Goal: Information Seeking & Learning: Learn about a topic

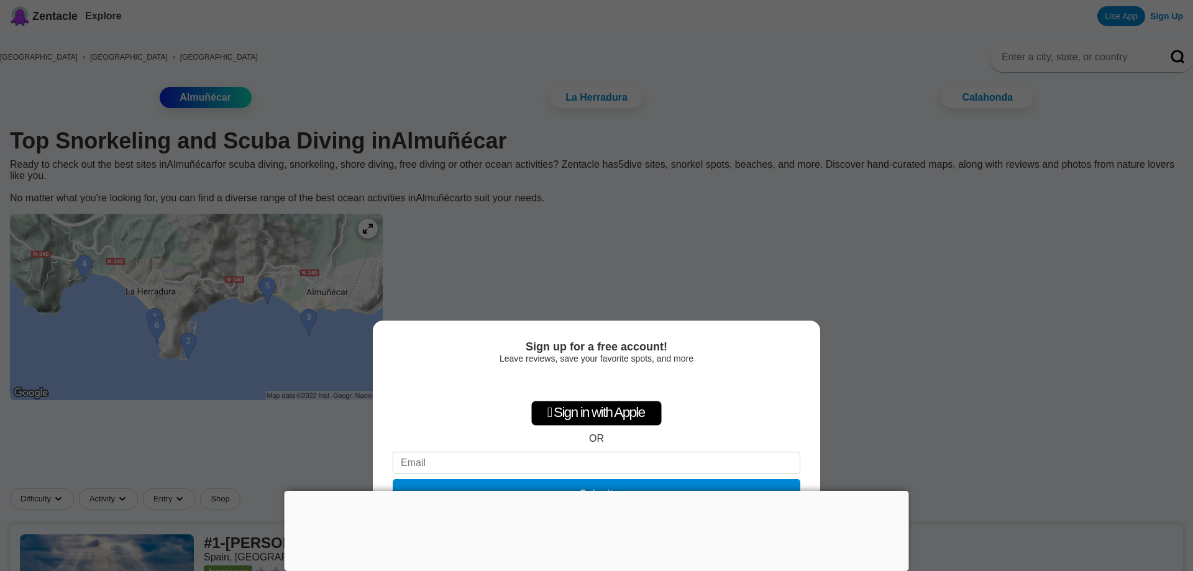
click at [492, 259] on div "Sign up for a free account! Leave reviews, save your favorite spots, and more …" at bounding box center [596, 285] width 1193 height 571
click at [501, 258] on div "Sign up for a free account! Leave reviews, save your favorite spots, and more …" at bounding box center [596, 285] width 1193 height 571
click at [940, 278] on div "Sign up for a free account! Leave reviews, save your favorite spots, and more …" at bounding box center [596, 285] width 1193 height 571
click at [295, 136] on div "Sign up for a free account! Leave reviews, save your favorite spots, and more …" at bounding box center [596, 285] width 1193 height 571
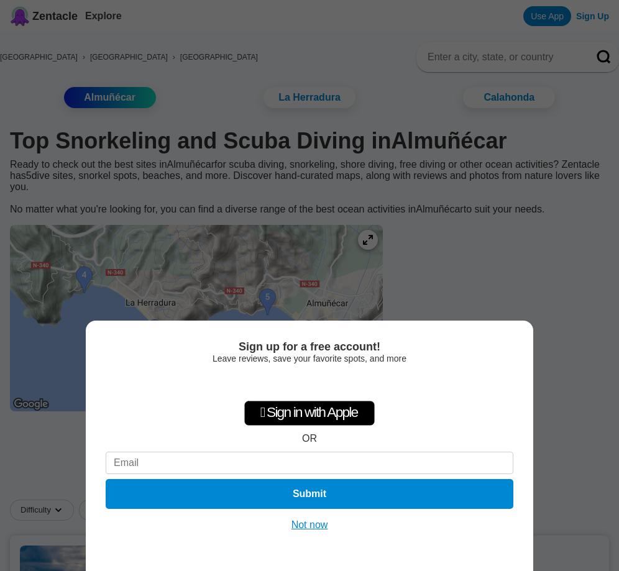
click at [470, 371] on div " Sign in with Apple OR Submit" at bounding box center [310, 442] width 408 height 143
click at [323, 526] on button "Not now" at bounding box center [310, 525] width 44 height 12
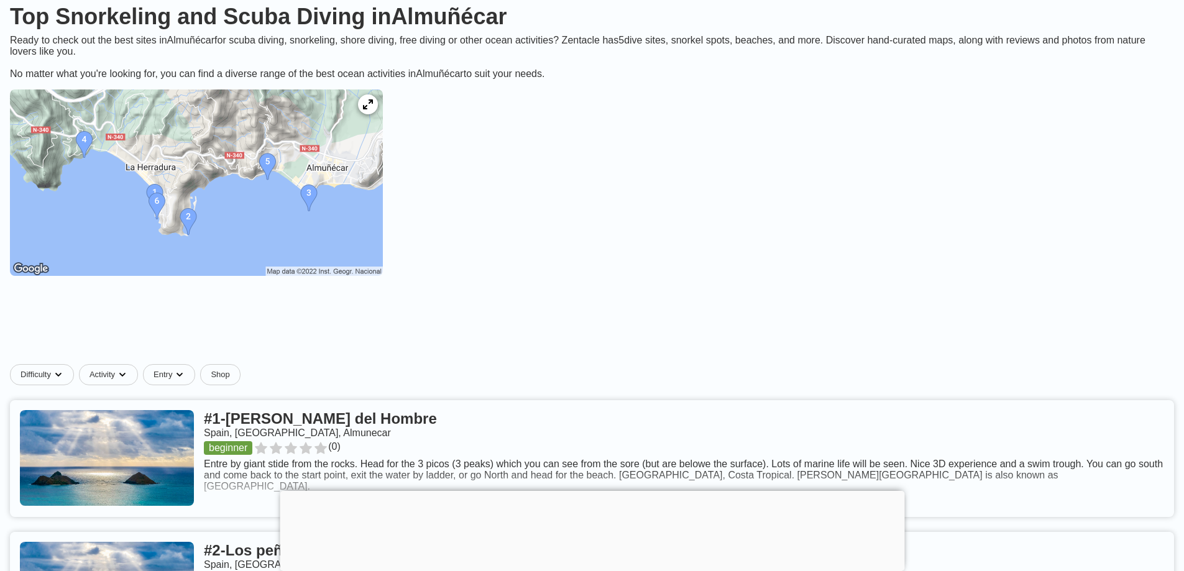
scroll to position [62, 0]
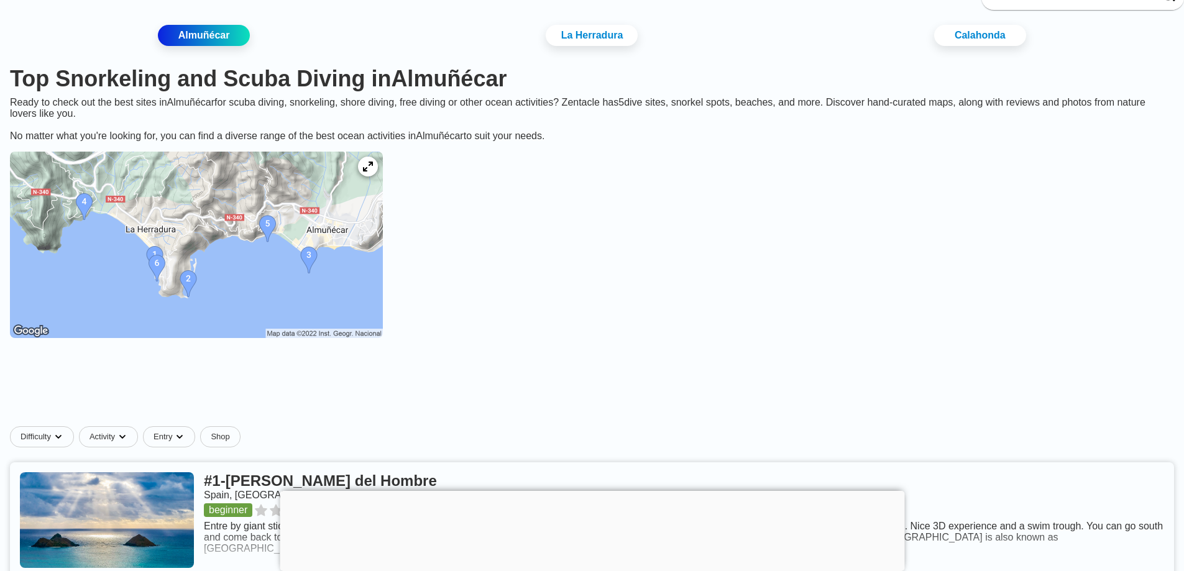
click at [365, 281] on img at bounding box center [196, 245] width 373 height 186
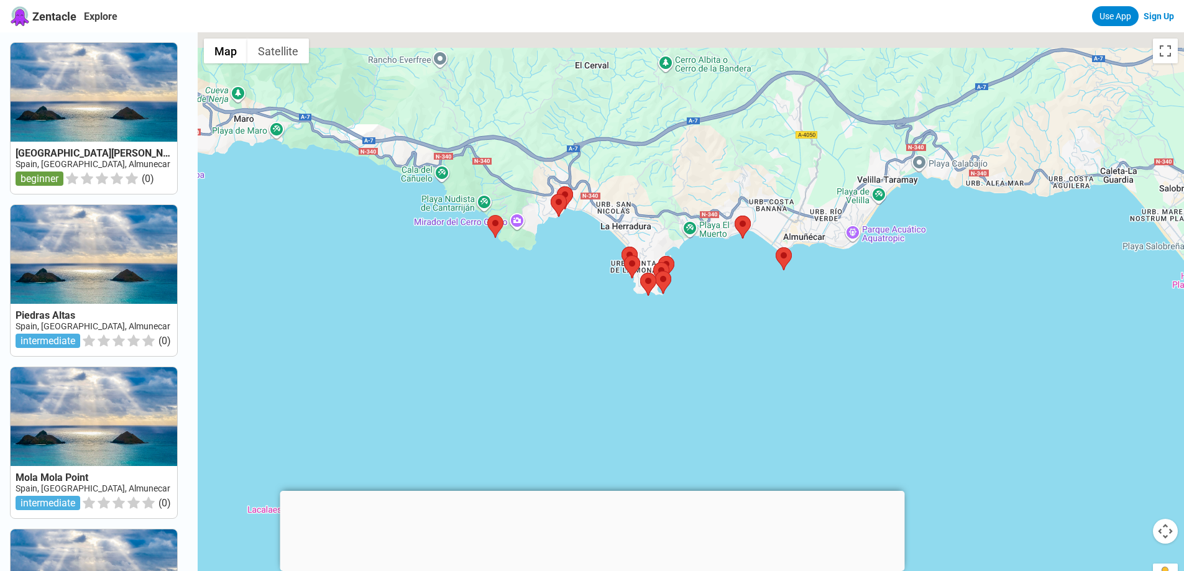
drag, startPoint x: 649, startPoint y: 277, endPoint x: 656, endPoint y: 349, distance: 72.4
click at [659, 384] on div at bounding box center [691, 317] width 986 height 571
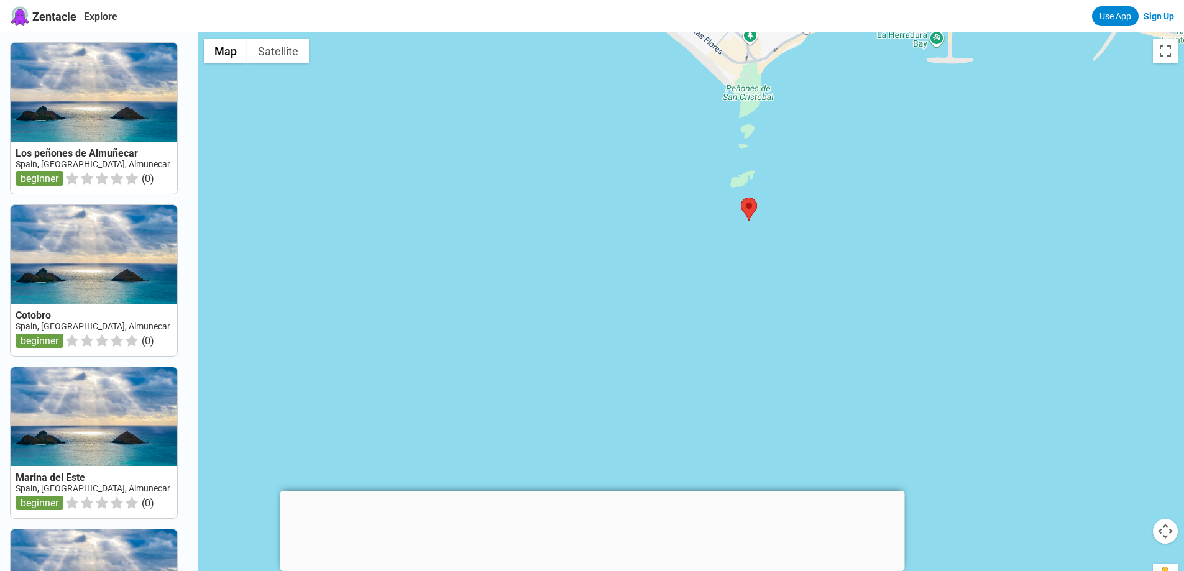
drag, startPoint x: 789, startPoint y: 274, endPoint x: 774, endPoint y: 357, distance: 84.6
click at [774, 357] on div at bounding box center [691, 317] width 986 height 571
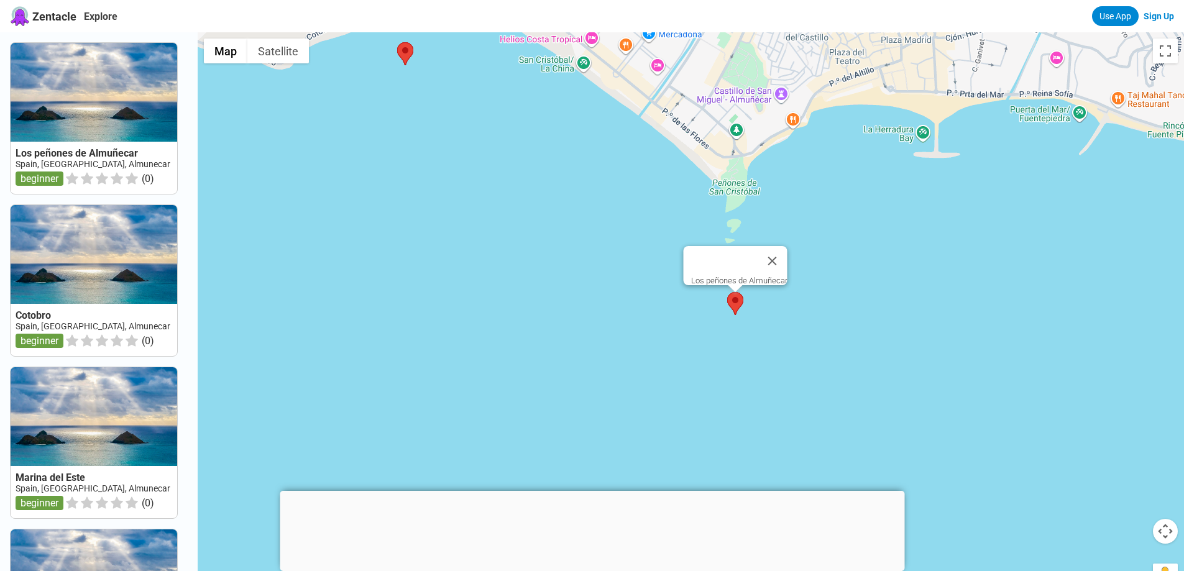
click at [727, 292] on area at bounding box center [727, 292] width 0 height 0
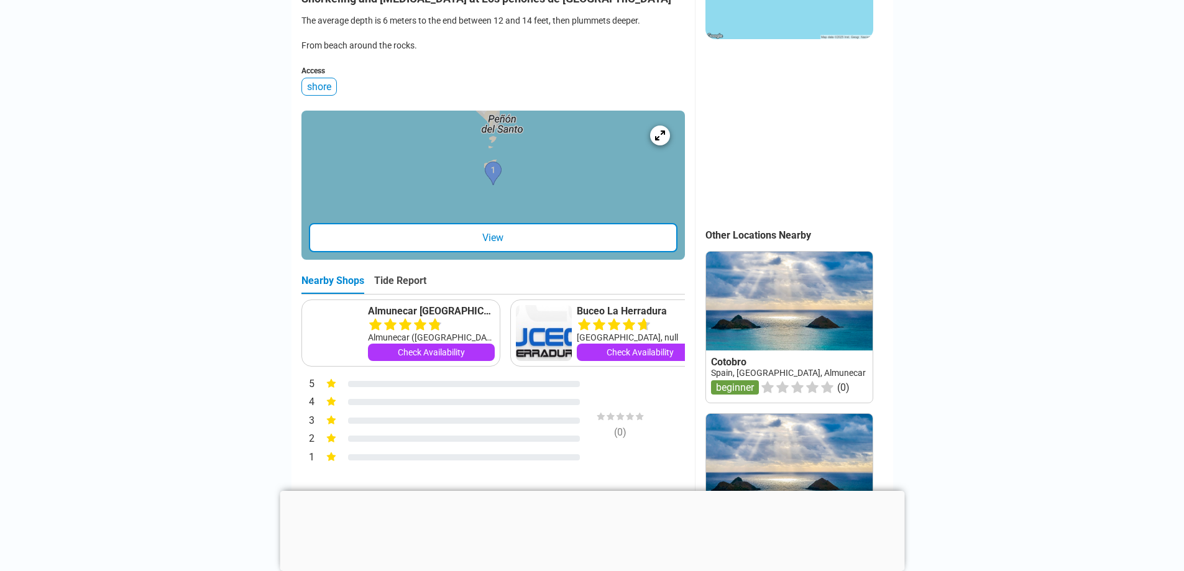
scroll to position [373, 0]
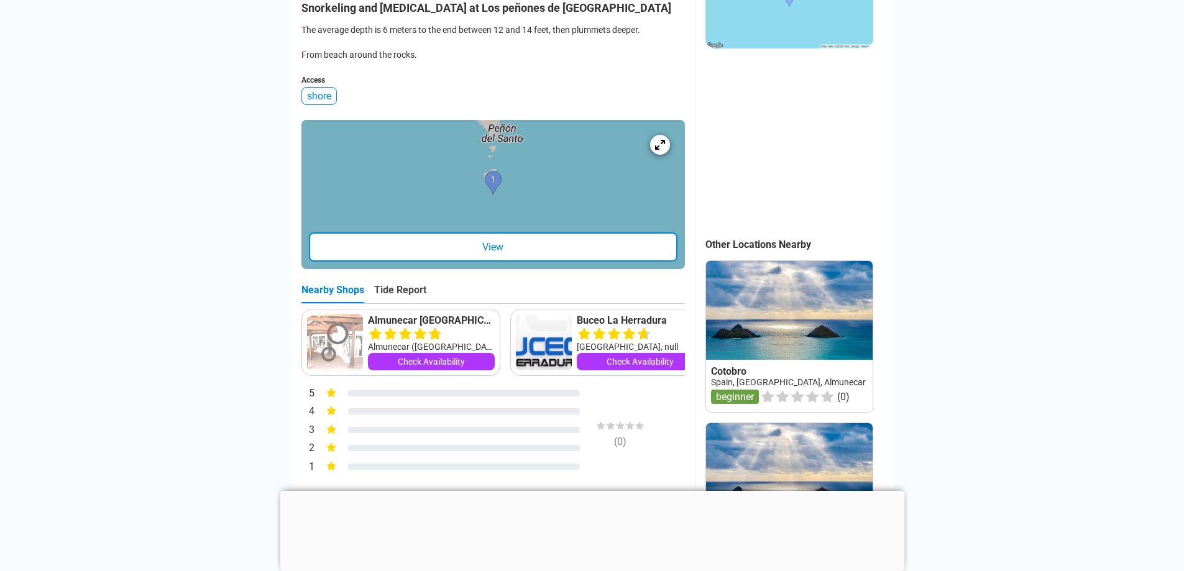
click at [473, 246] on div "View" at bounding box center [493, 246] width 368 height 29
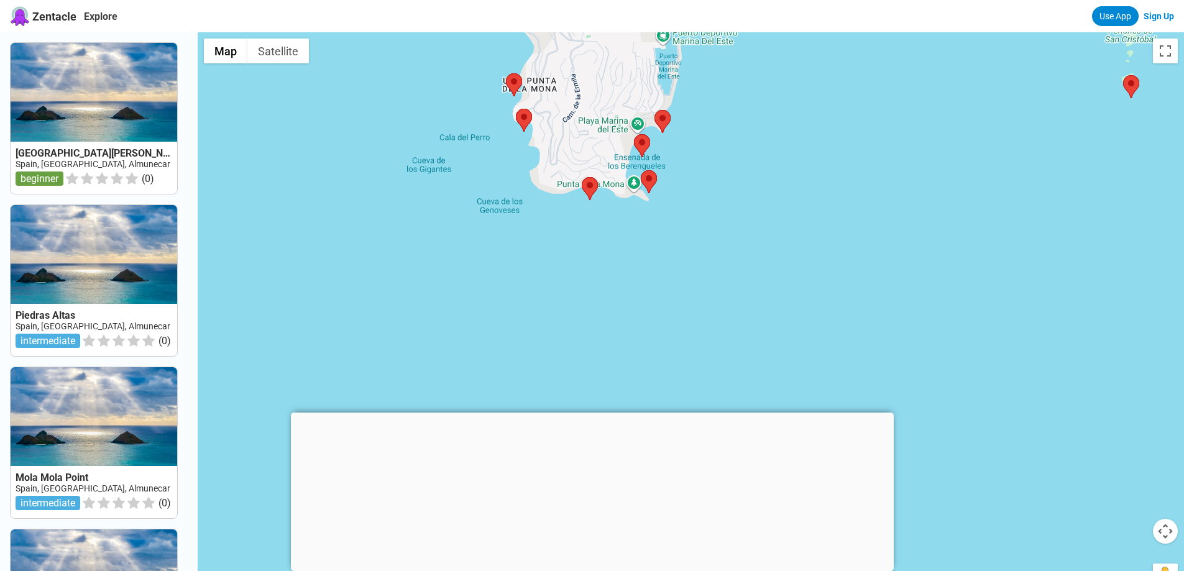
drag, startPoint x: 708, startPoint y: 207, endPoint x: 683, endPoint y: 324, distance: 119.3
click at [683, 324] on div at bounding box center [691, 317] width 986 height 571
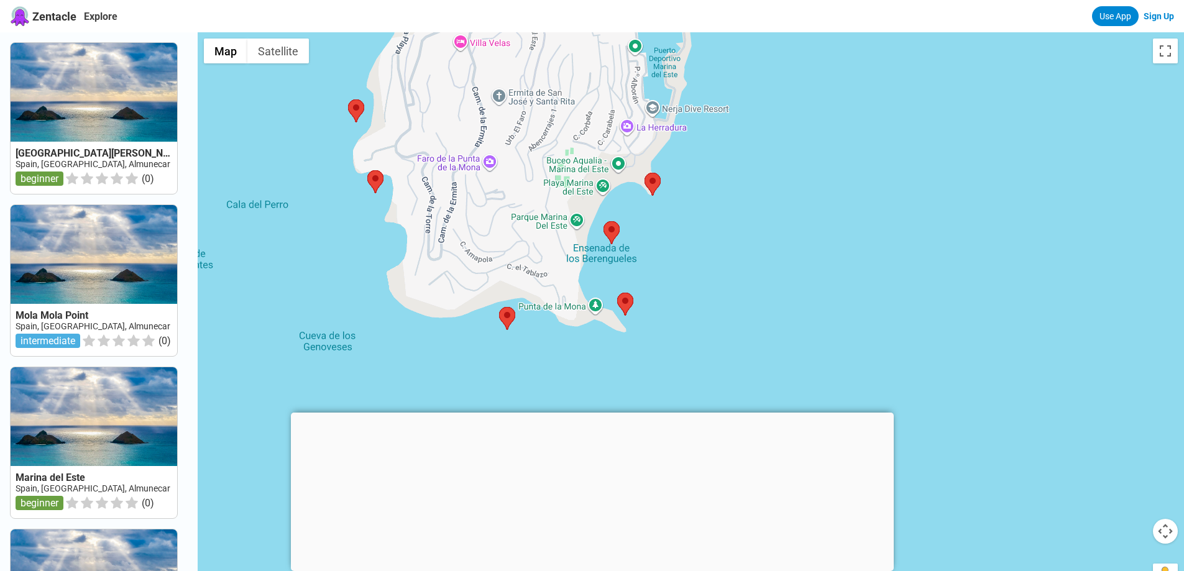
drag, startPoint x: 630, startPoint y: 340, endPoint x: 660, endPoint y: 338, distance: 29.9
click at [660, 338] on div at bounding box center [691, 317] width 986 height 571
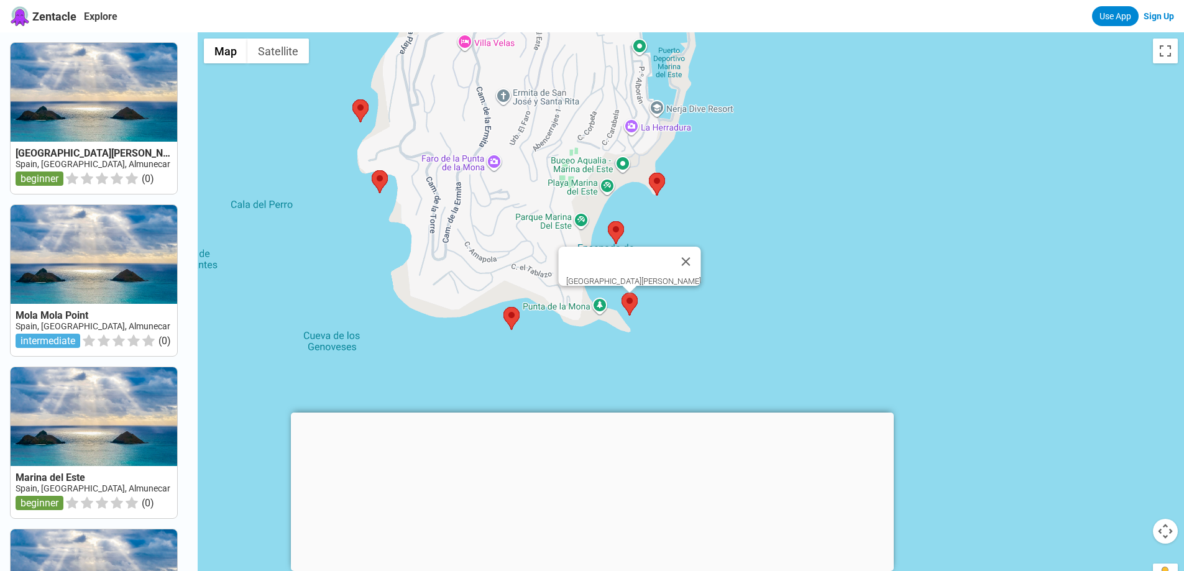
click at [621, 293] on area at bounding box center [621, 293] width 0 height 0
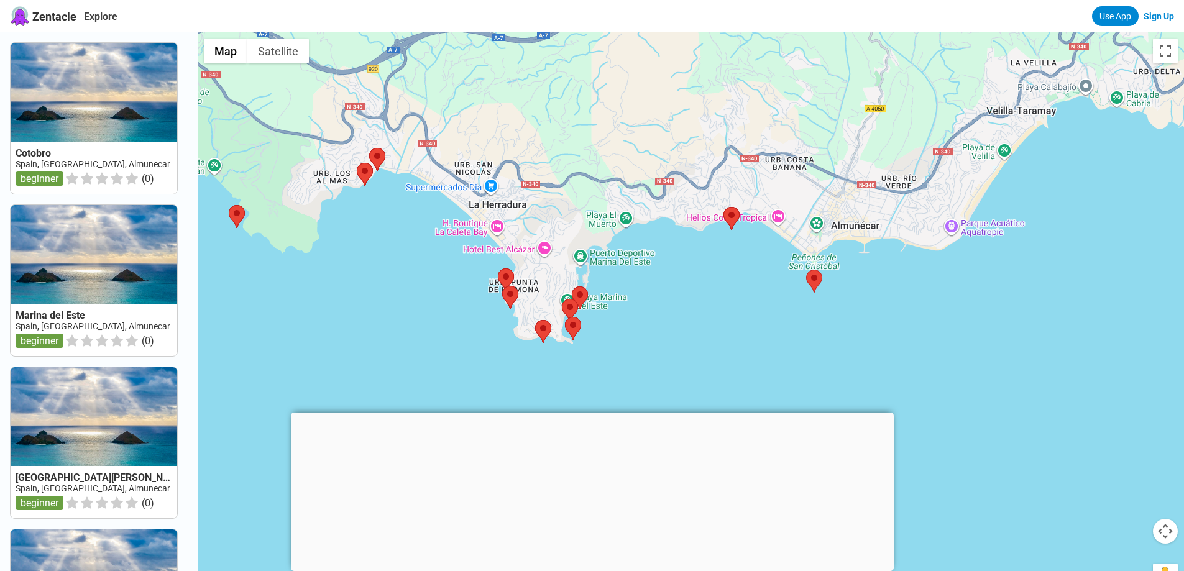
click at [644, 326] on div at bounding box center [691, 317] width 986 height 571
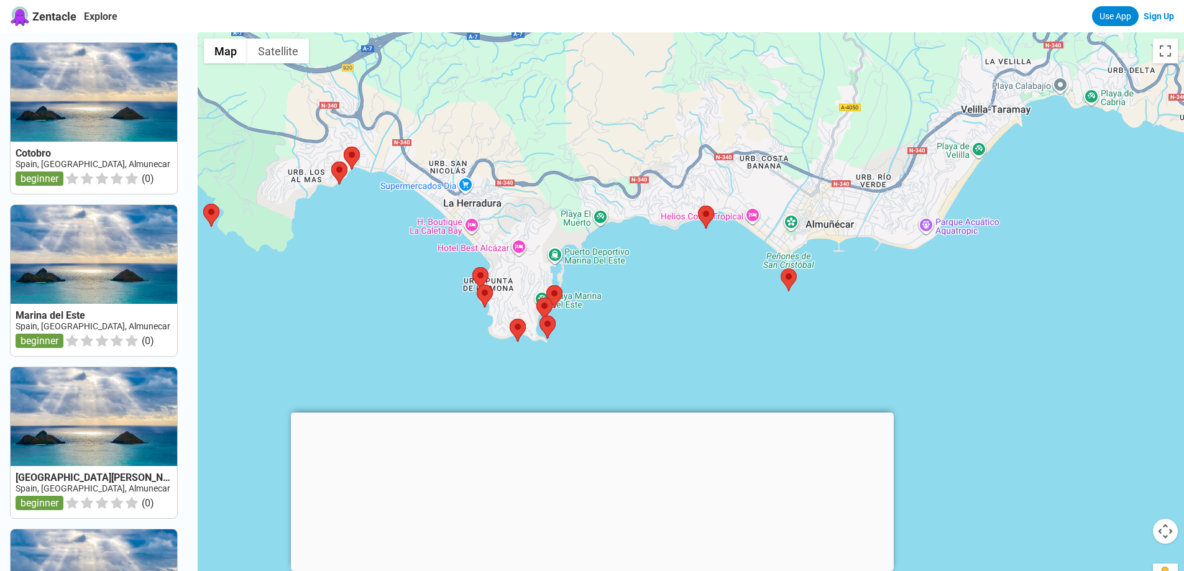
drag, startPoint x: 644, startPoint y: 326, endPoint x: 617, endPoint y: 324, distance: 27.4
click at [617, 324] on div at bounding box center [691, 317] width 986 height 571
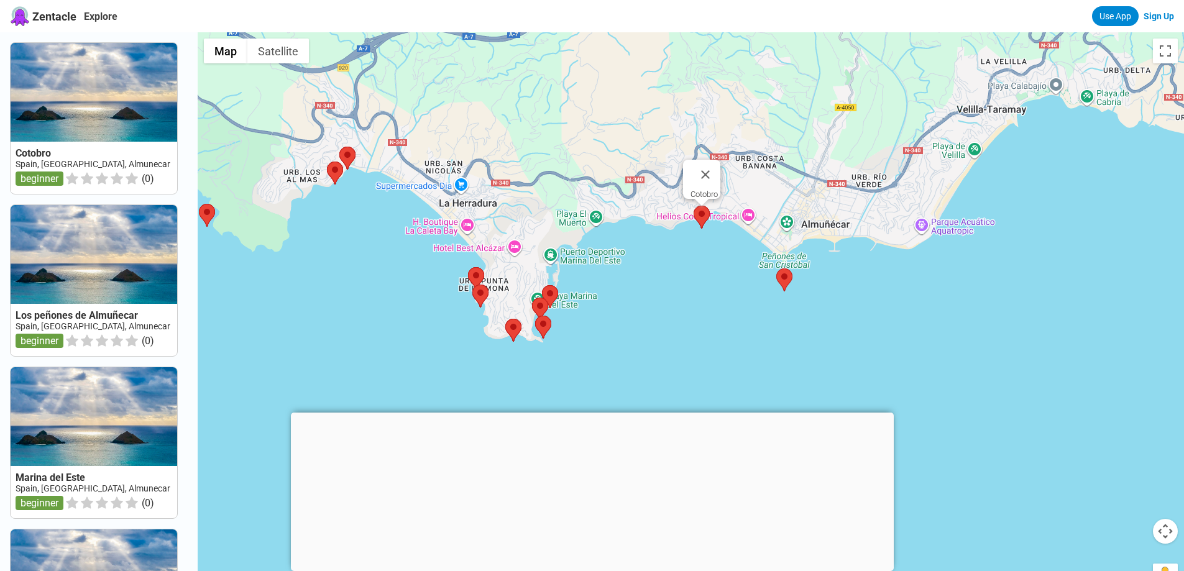
click at [693, 206] on area at bounding box center [693, 206] width 0 height 0
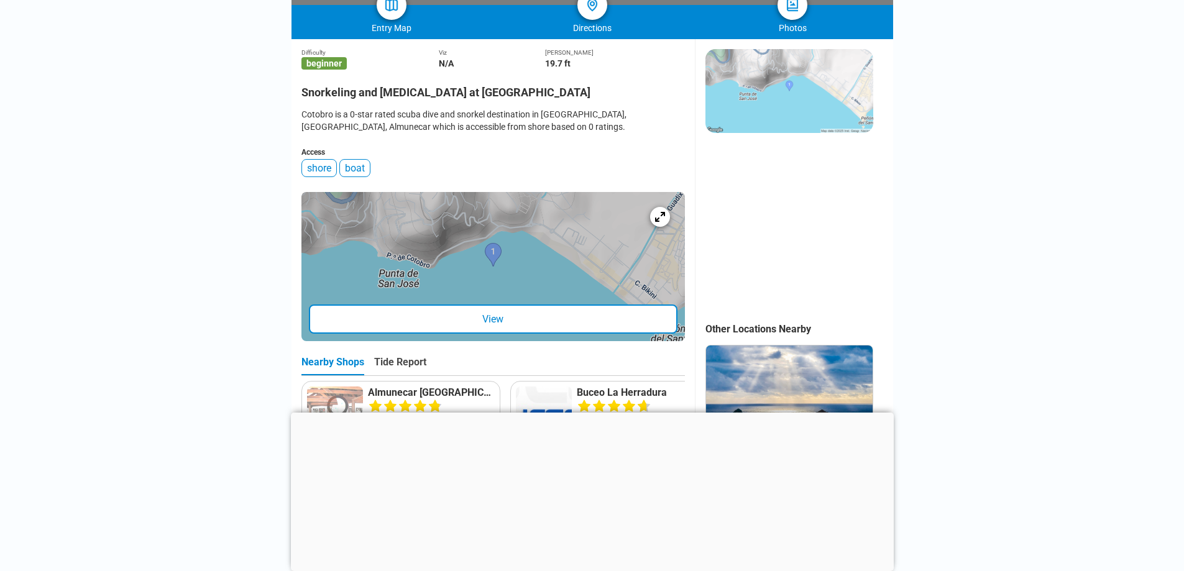
scroll to position [311, 0]
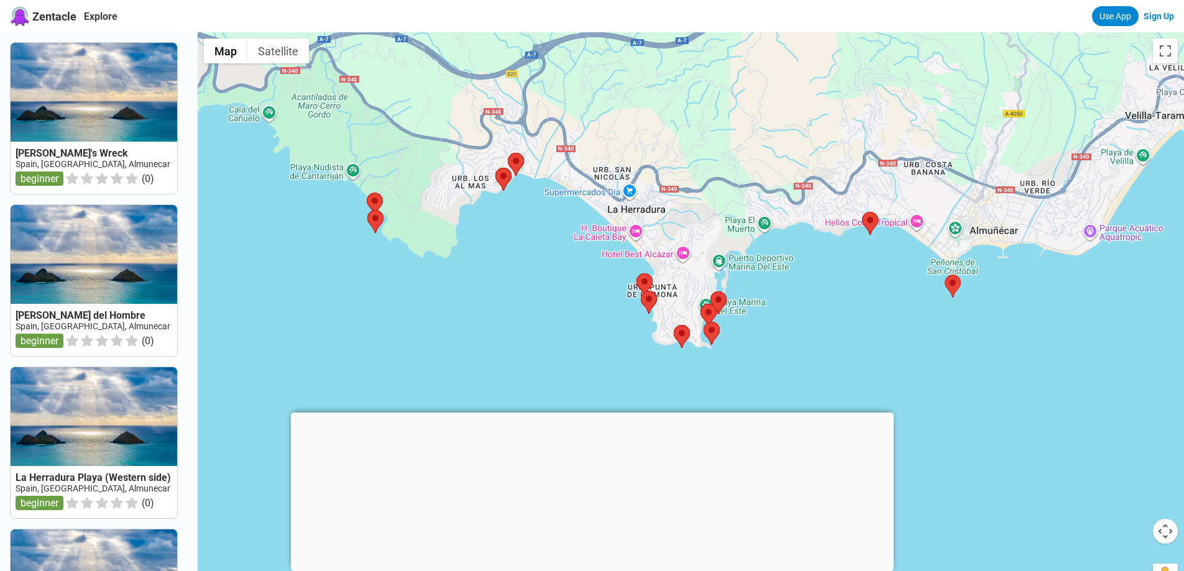
drag, startPoint x: 772, startPoint y: 311, endPoint x: 626, endPoint y: 305, distance: 146.1
click at [626, 305] on div at bounding box center [691, 317] width 986 height 571
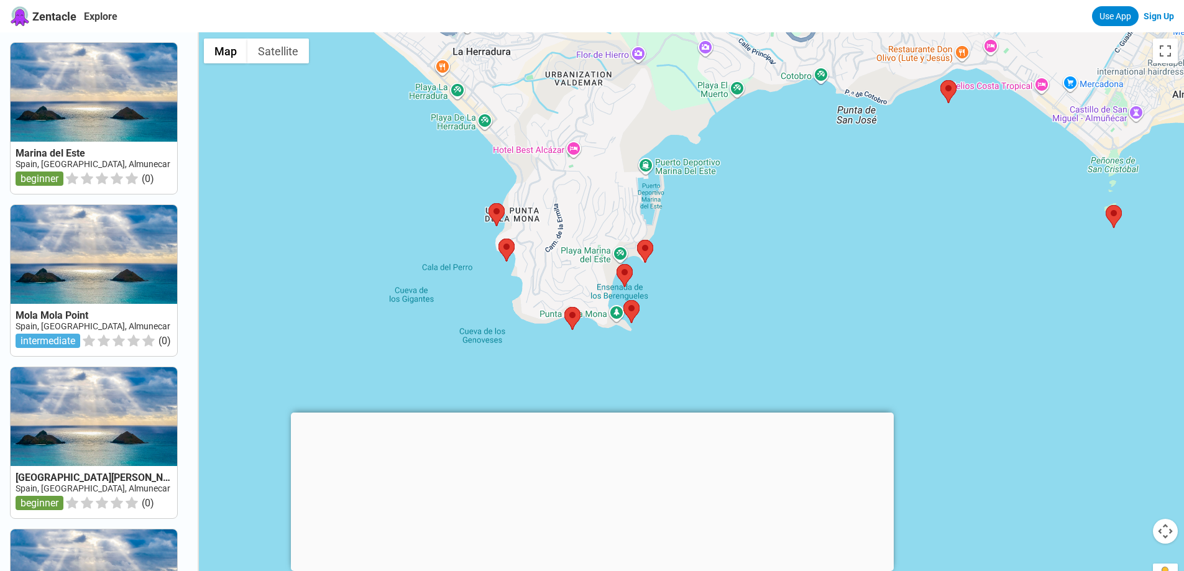
drag, startPoint x: 762, startPoint y: 308, endPoint x: 823, endPoint y: 250, distance: 83.5
click at [820, 255] on div at bounding box center [691, 317] width 986 height 571
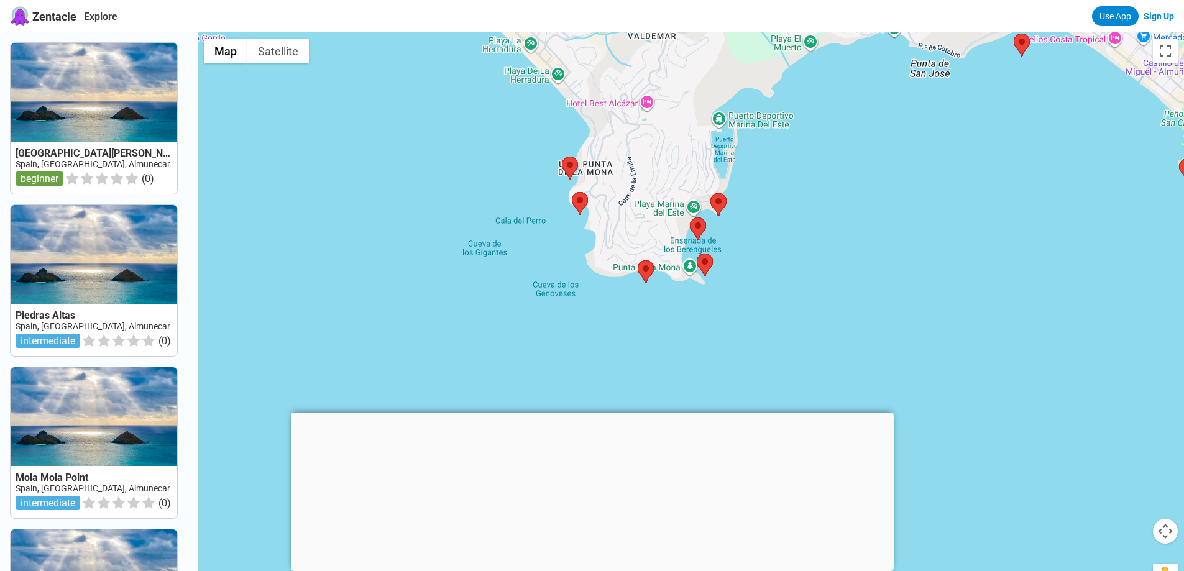
drag, startPoint x: 748, startPoint y: 293, endPoint x: 793, endPoint y: 308, distance: 47.9
click at [793, 308] on div at bounding box center [691, 317] width 986 height 571
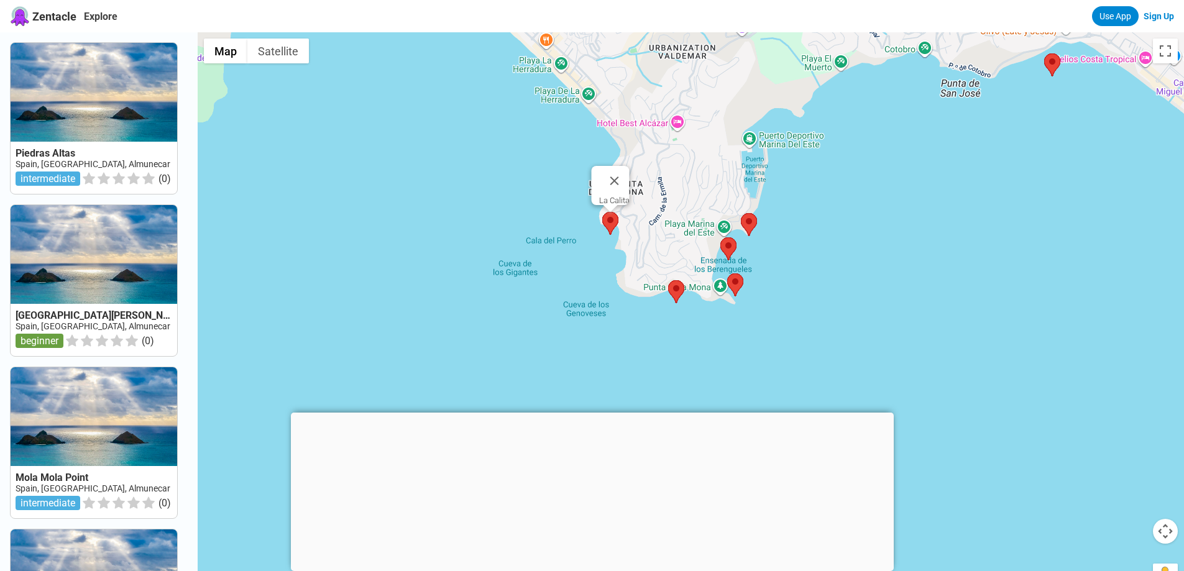
click at [602, 212] on area at bounding box center [602, 212] width 0 height 0
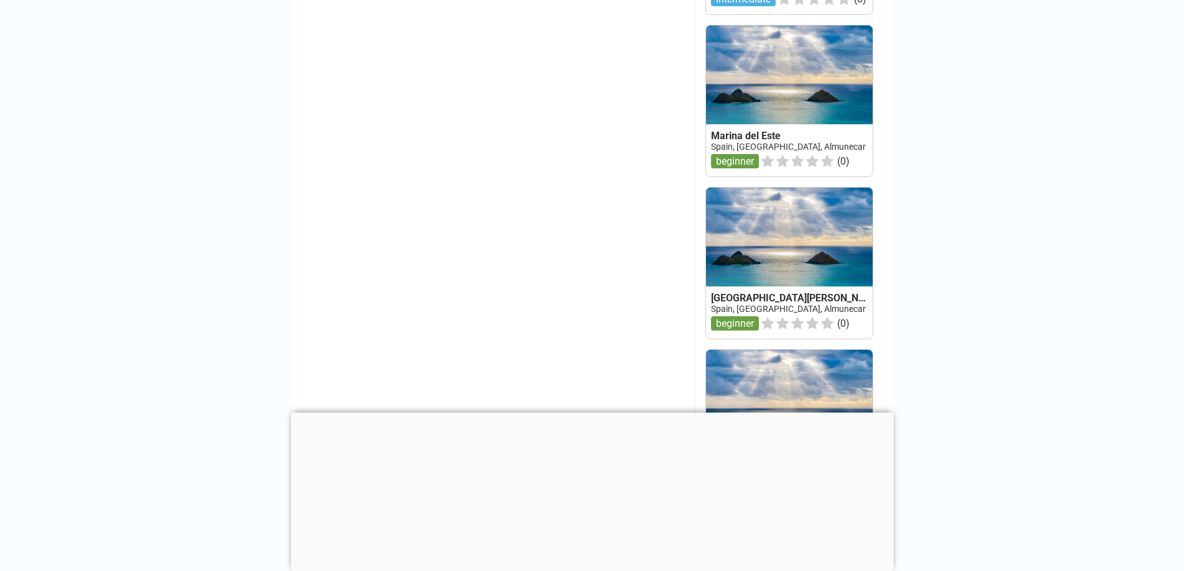
scroll to position [1305, 0]
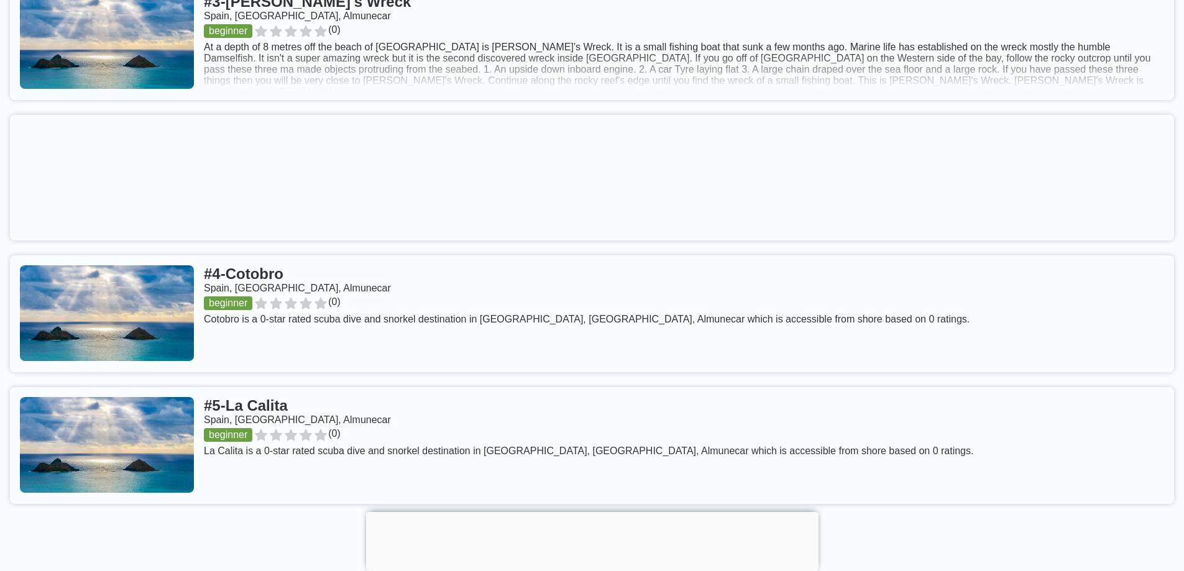
scroll to position [867, 0]
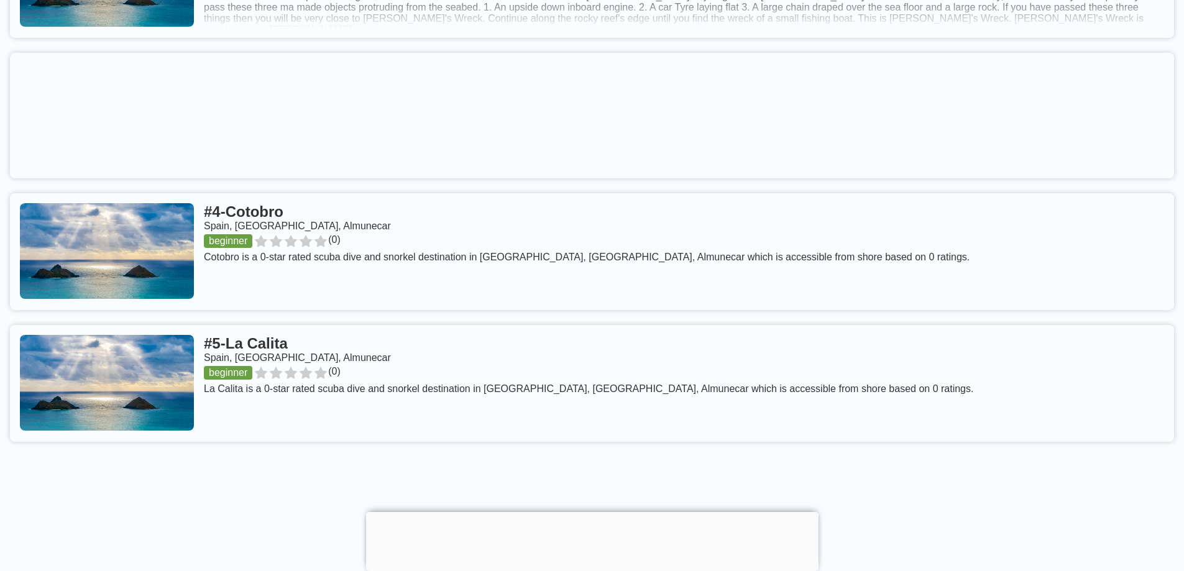
click at [306, 232] on link at bounding box center [592, 251] width 1164 height 117
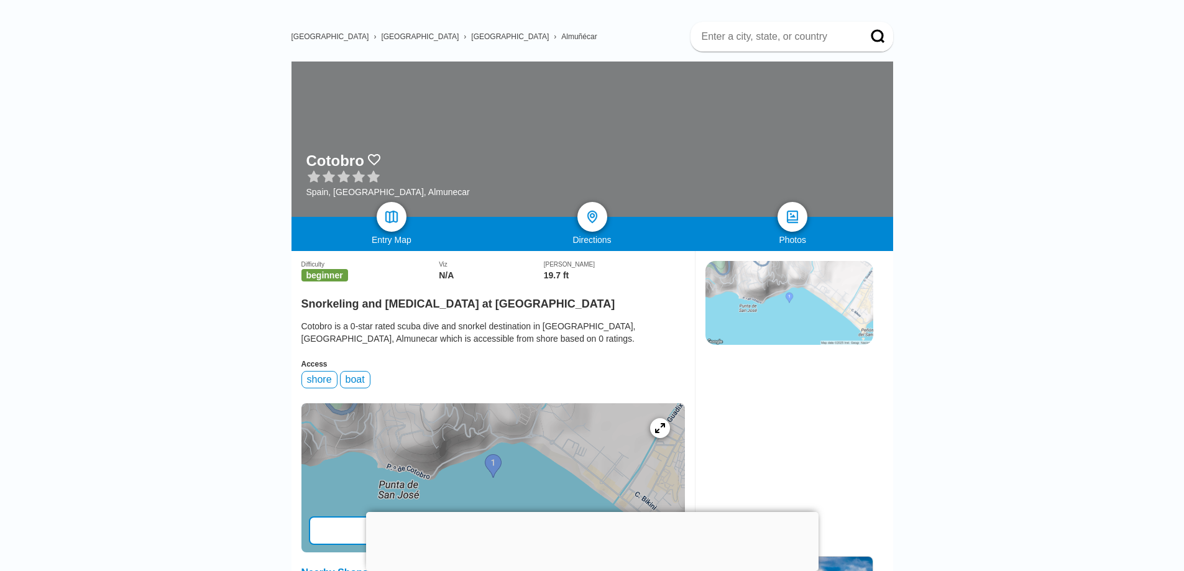
scroll to position [62, 0]
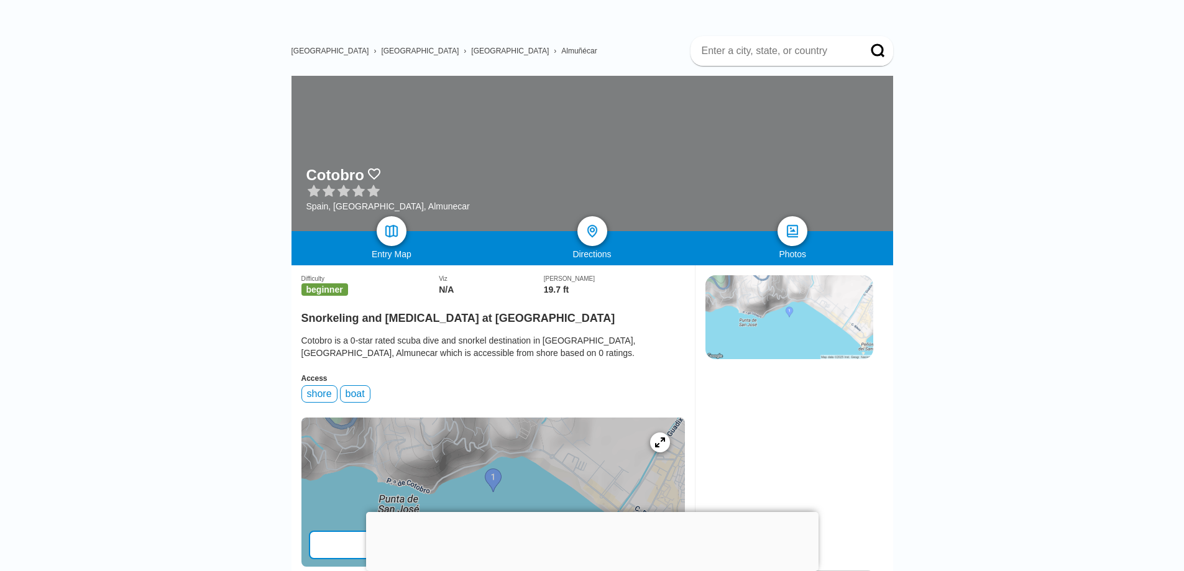
scroll to position [867, 0]
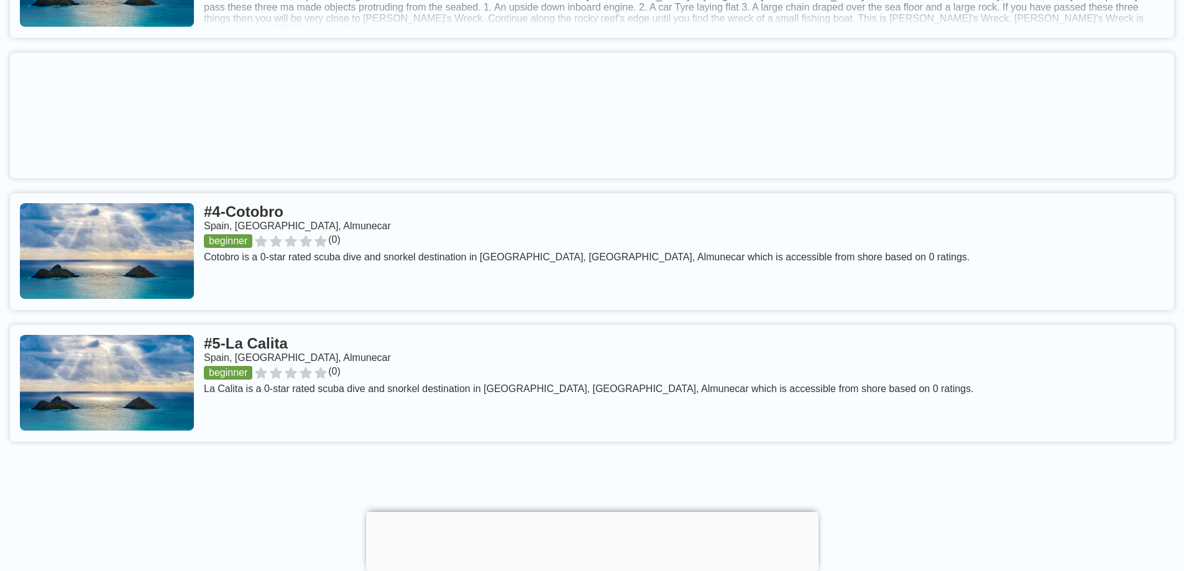
click at [315, 354] on link at bounding box center [592, 383] width 1164 height 117
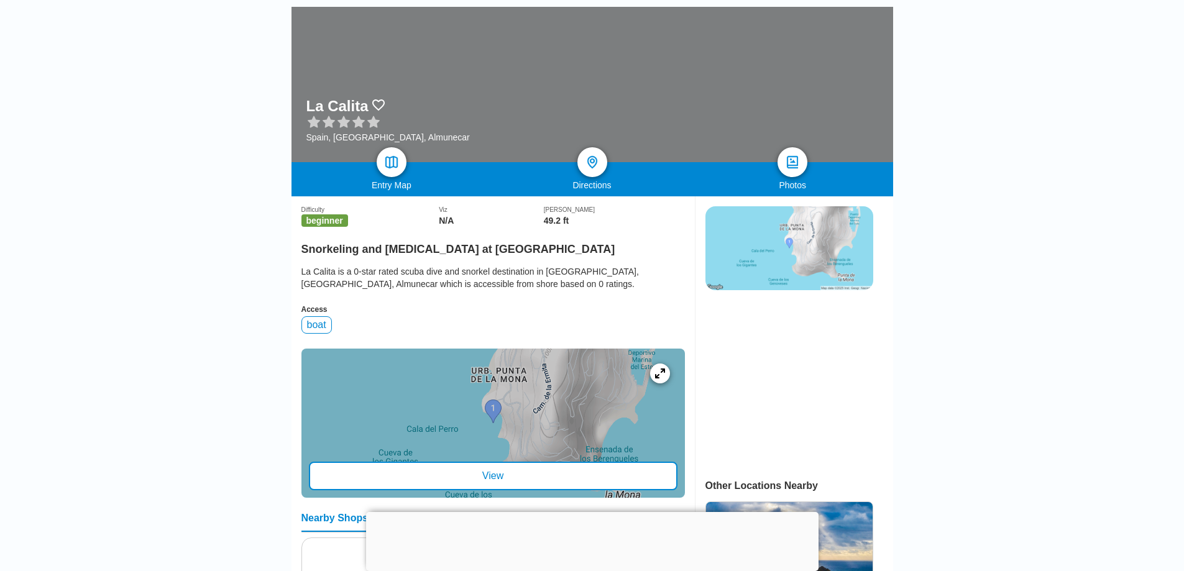
scroll to position [186, 0]
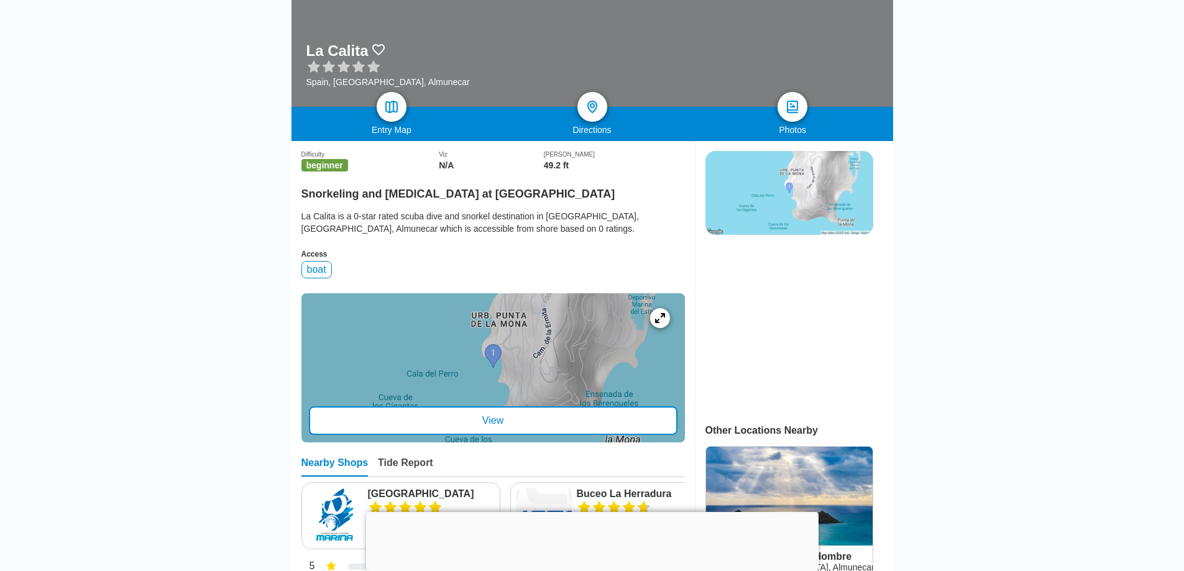
click at [795, 191] on img at bounding box center [789, 193] width 168 height 84
